Goal: Information Seeking & Learning: Understand process/instructions

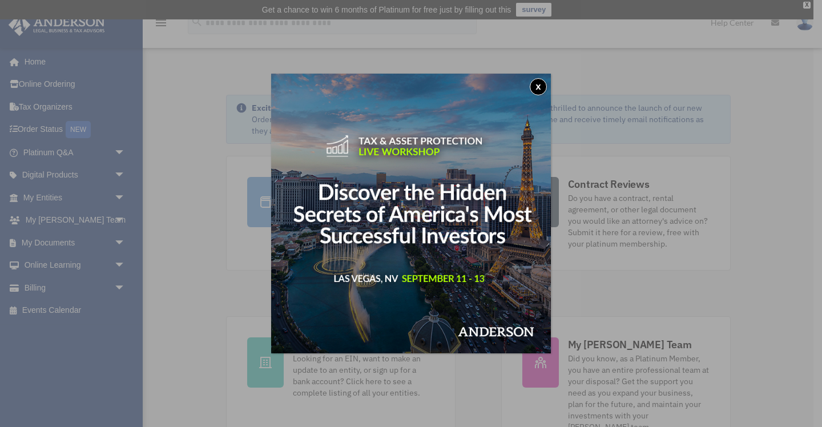
click at [540, 82] on button "x" at bounding box center [538, 86] width 17 height 17
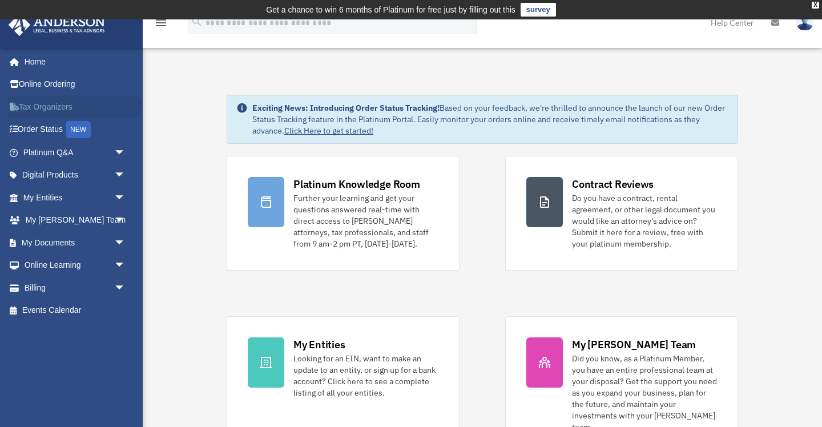
click at [50, 110] on link "Tax Organizers" at bounding box center [75, 106] width 135 height 23
click at [163, 22] on icon "menu" at bounding box center [161, 23] width 14 height 14
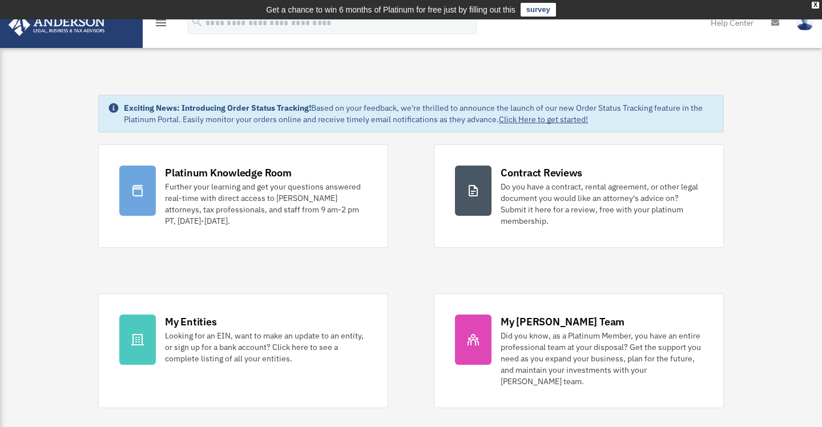
click at [805, 26] on img at bounding box center [804, 22] width 17 height 17
click at [748, 22] on link "Help Center" at bounding box center [732, 22] width 60 height 45
